Goal: Information Seeking & Learning: Check status

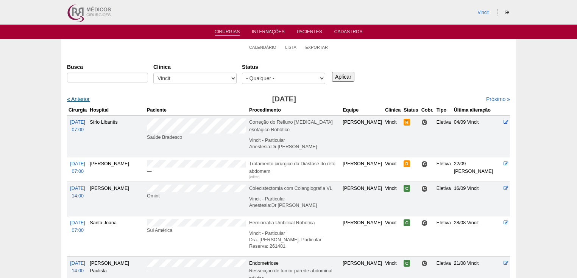
click at [83, 100] on link "« Anterior" at bounding box center [78, 99] width 23 height 6
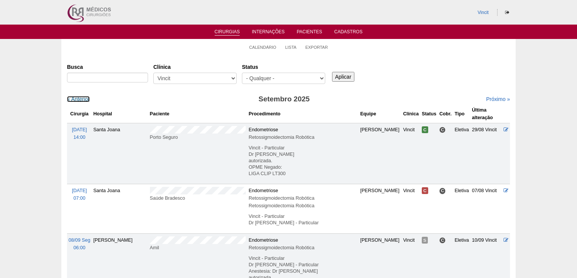
click at [83, 100] on link "« Anterior" at bounding box center [78, 99] width 23 height 6
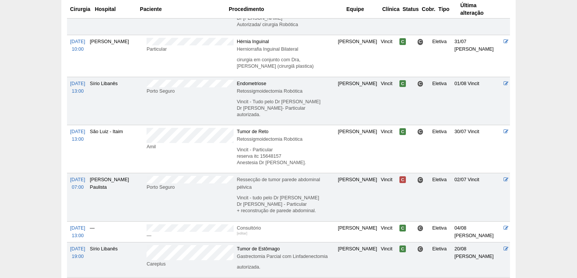
scroll to position [242, 0]
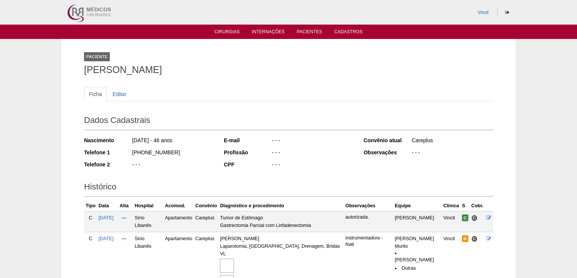
scroll to position [121, 0]
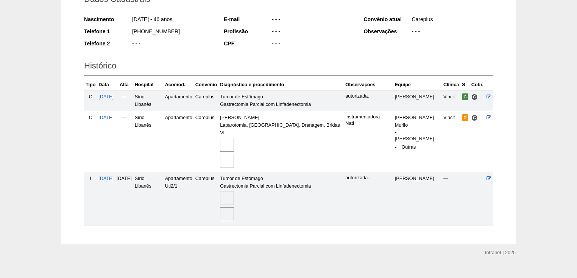
click at [234, 138] on img at bounding box center [227, 145] width 14 height 14
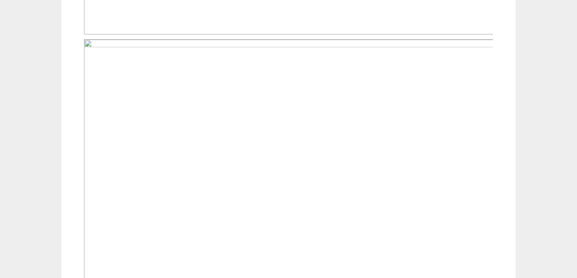
scroll to position [636, 0]
